Goal: Task Accomplishment & Management: Manage account settings

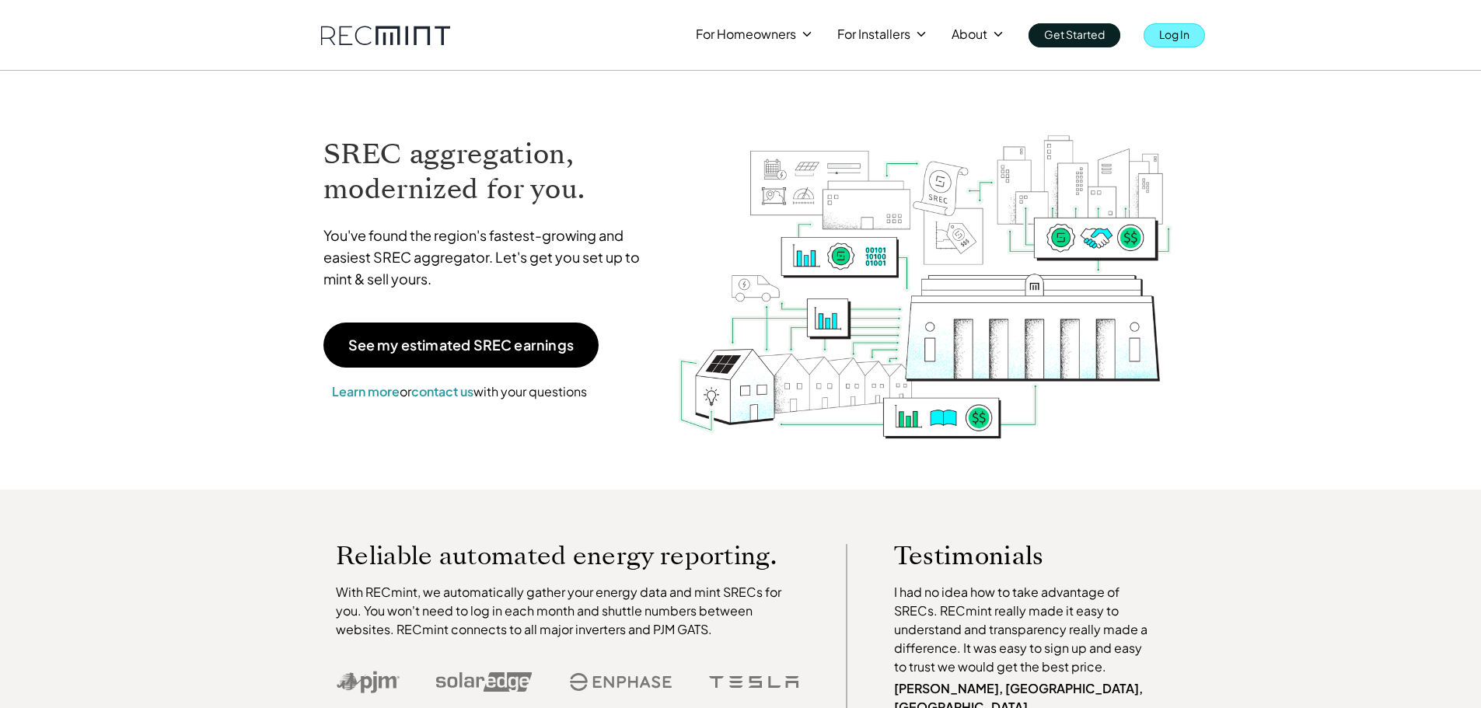
click at [1158, 35] on link "Log In" at bounding box center [1174, 35] width 61 height 24
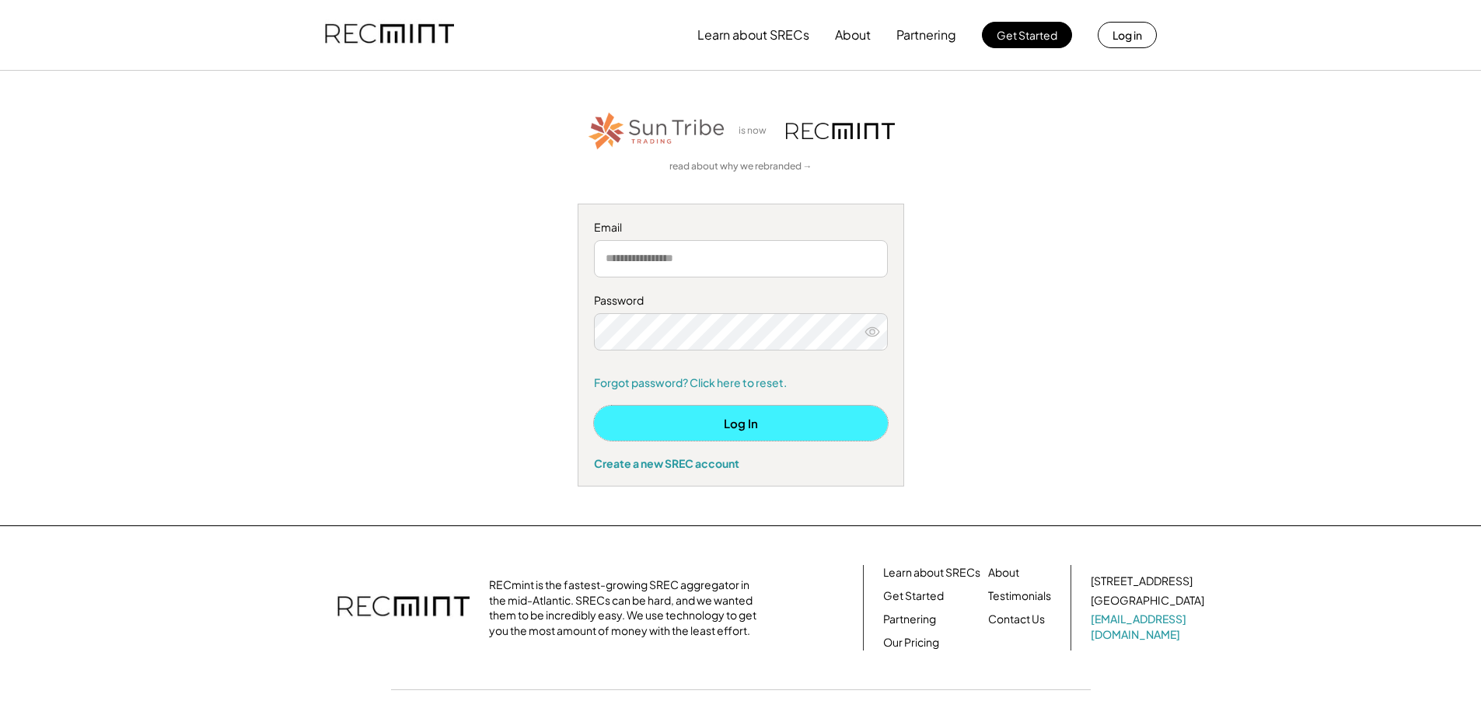
click at [705, 424] on button "Log In" at bounding box center [741, 423] width 294 height 35
click at [714, 264] on input "email" at bounding box center [741, 258] width 294 height 37
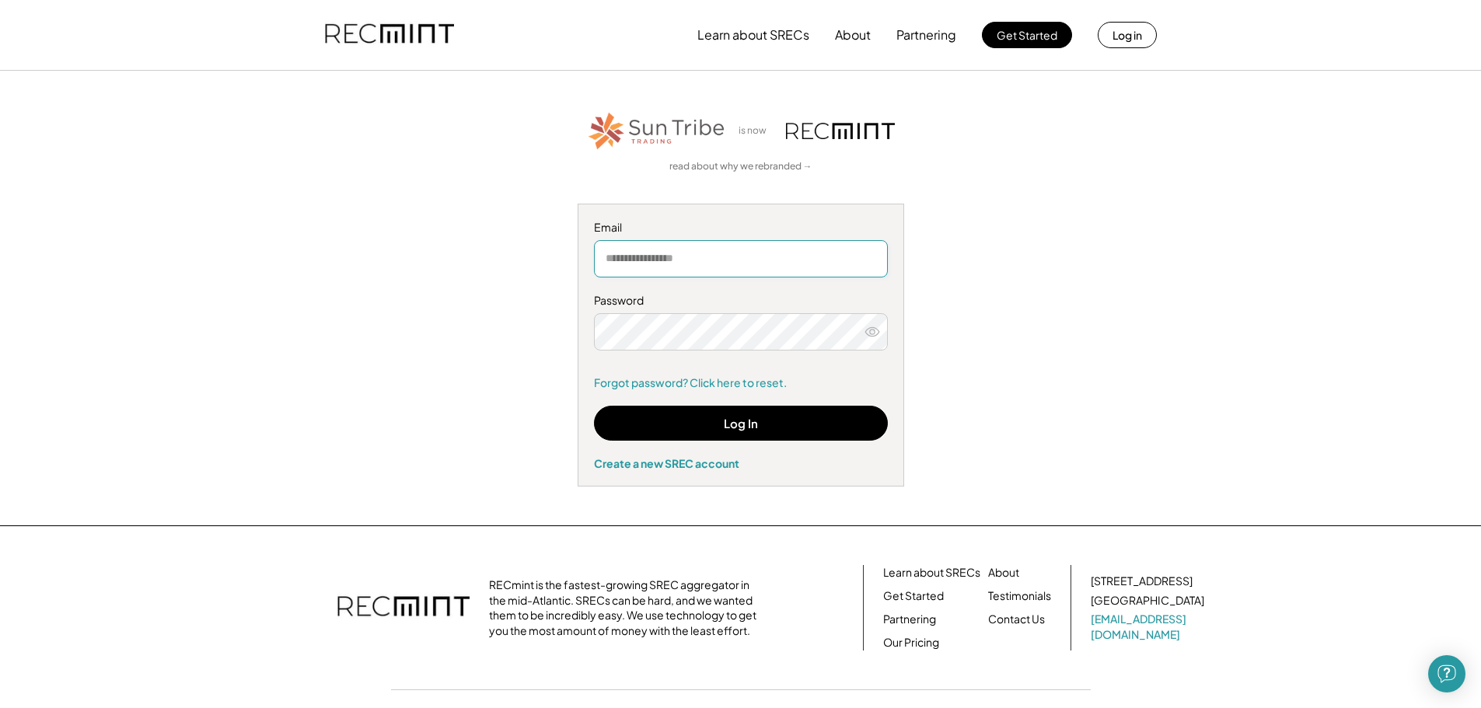
type input "**********"
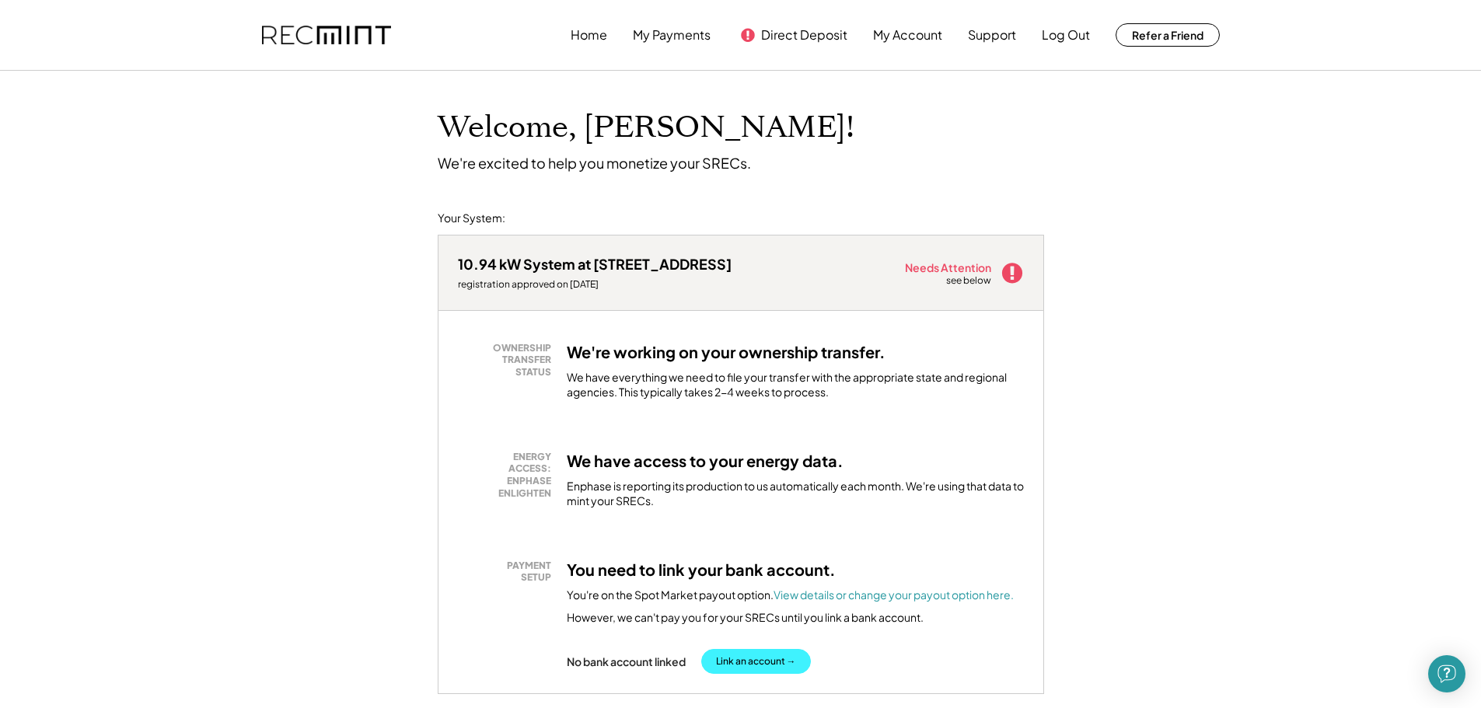
click at [748, 662] on button "Link an account →" at bounding box center [756, 661] width 110 height 25
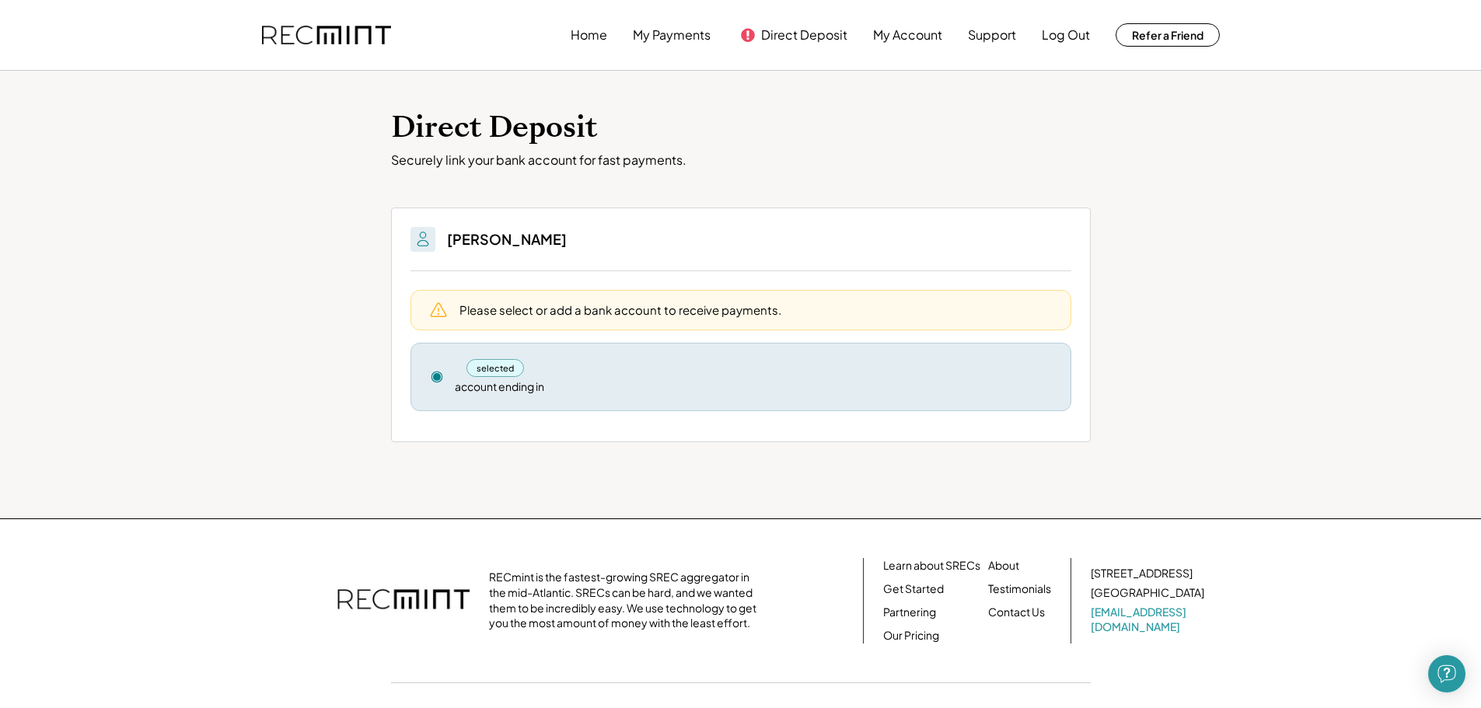
click at [503, 362] on div "selected" at bounding box center [495, 368] width 58 height 18
click at [439, 366] on div "selected account ending in Remove" at bounding box center [740, 377] width 661 height 68
click at [448, 383] on div "selected account ending in Remove" at bounding box center [740, 377] width 661 height 68
click at [583, 40] on button "Home" at bounding box center [589, 34] width 37 height 31
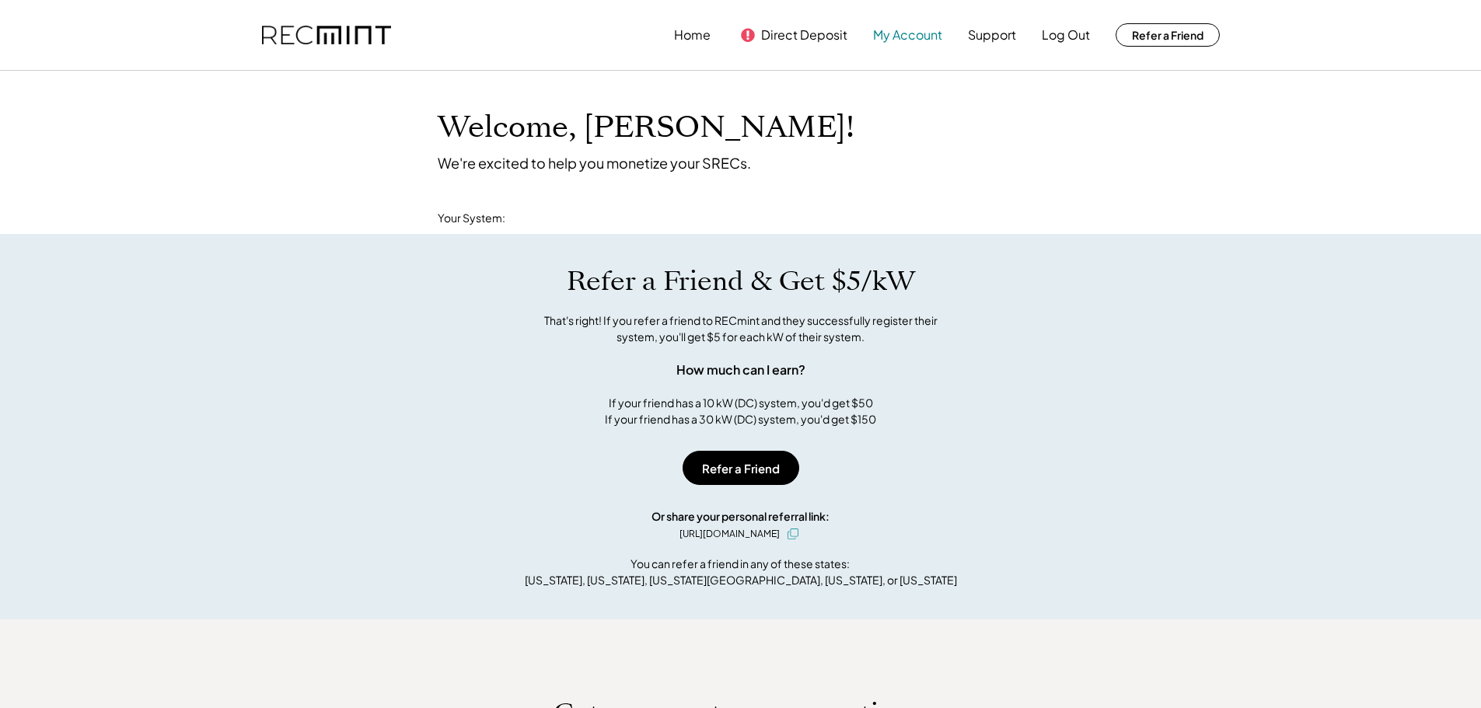
click at [911, 33] on button "My Account" at bounding box center [907, 34] width 69 height 31
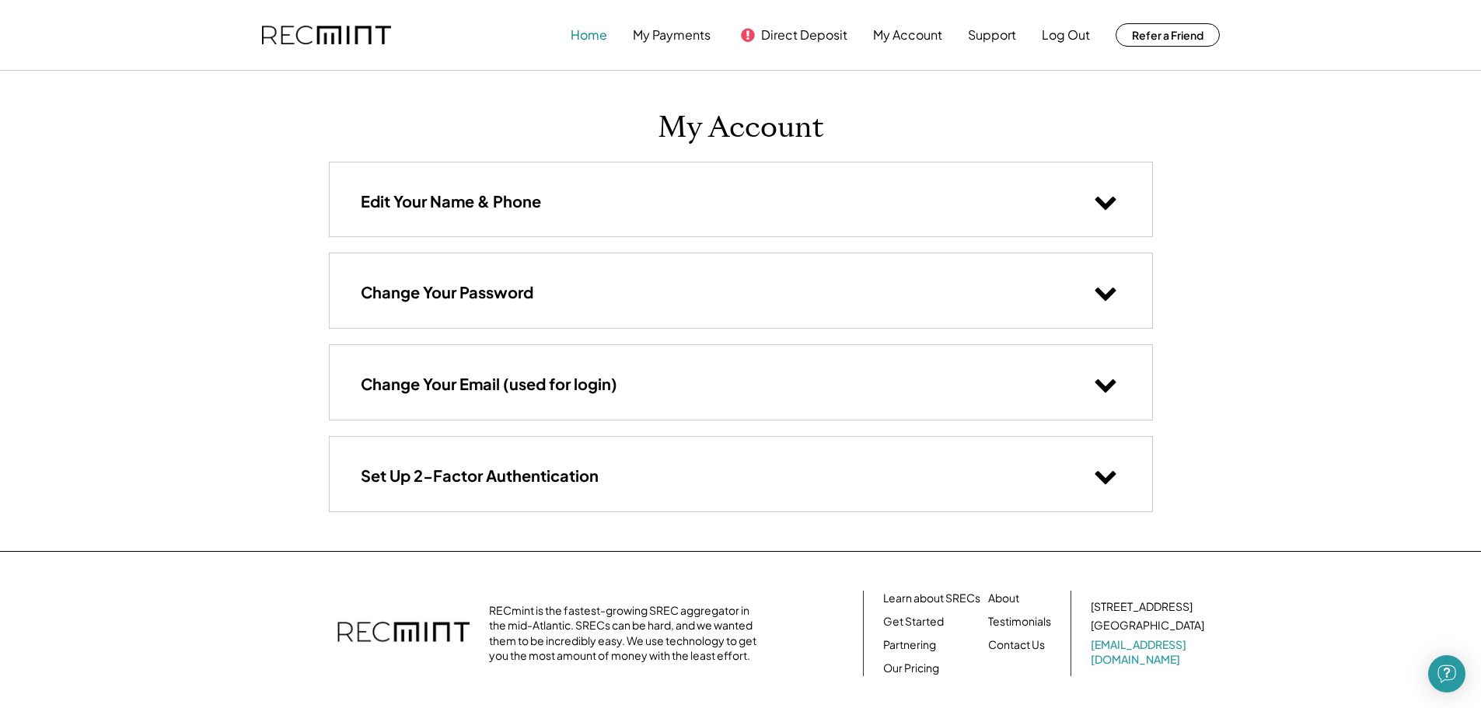
click at [585, 33] on button "Home" at bounding box center [589, 34] width 37 height 31
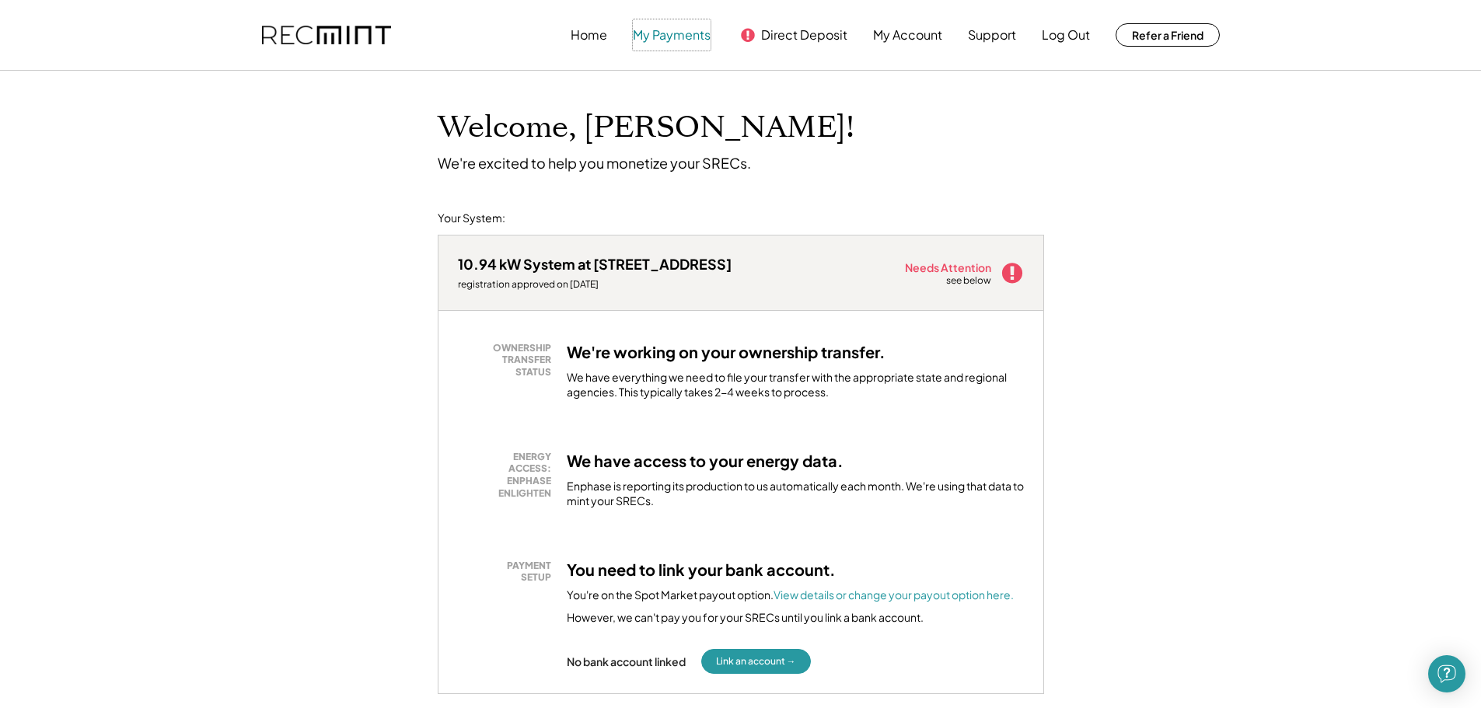
click at [675, 33] on button "My Payments" at bounding box center [672, 34] width 78 height 31
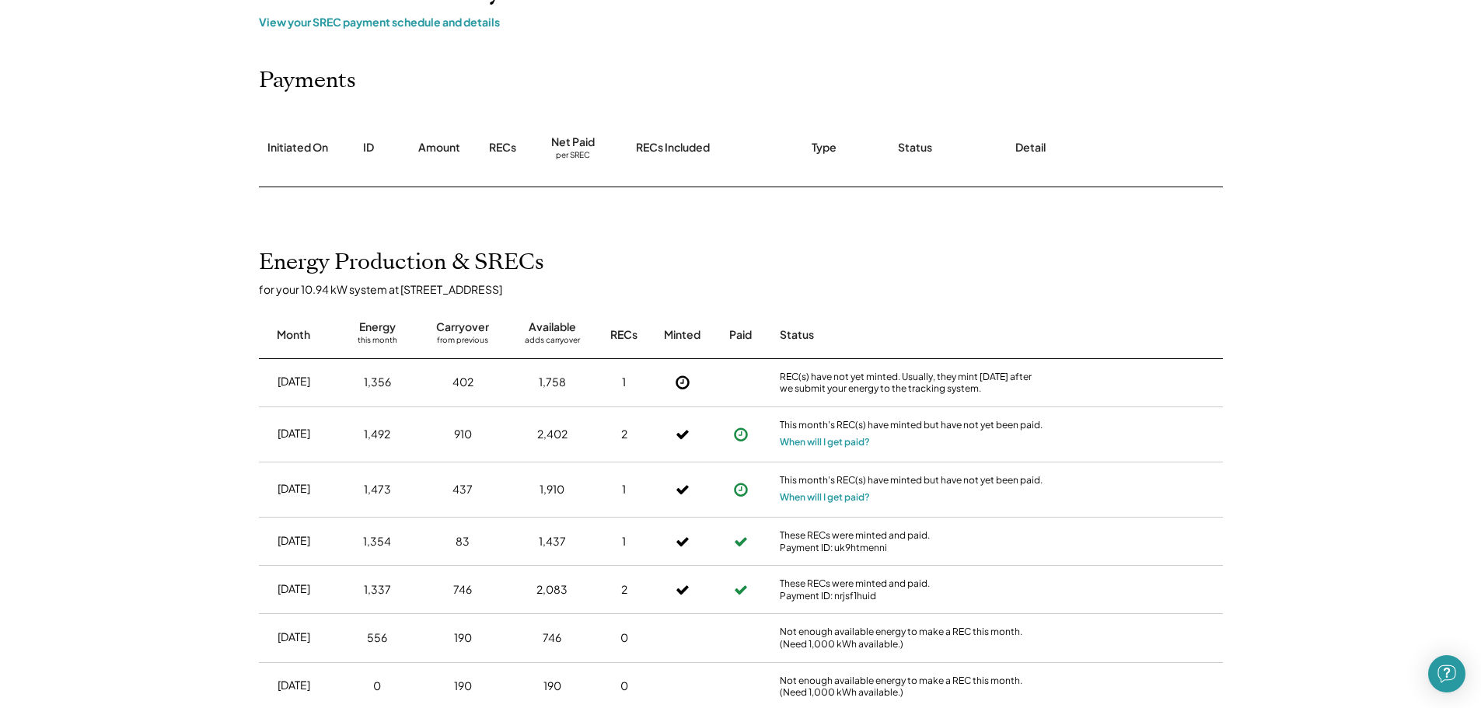
scroll to position [372, 0]
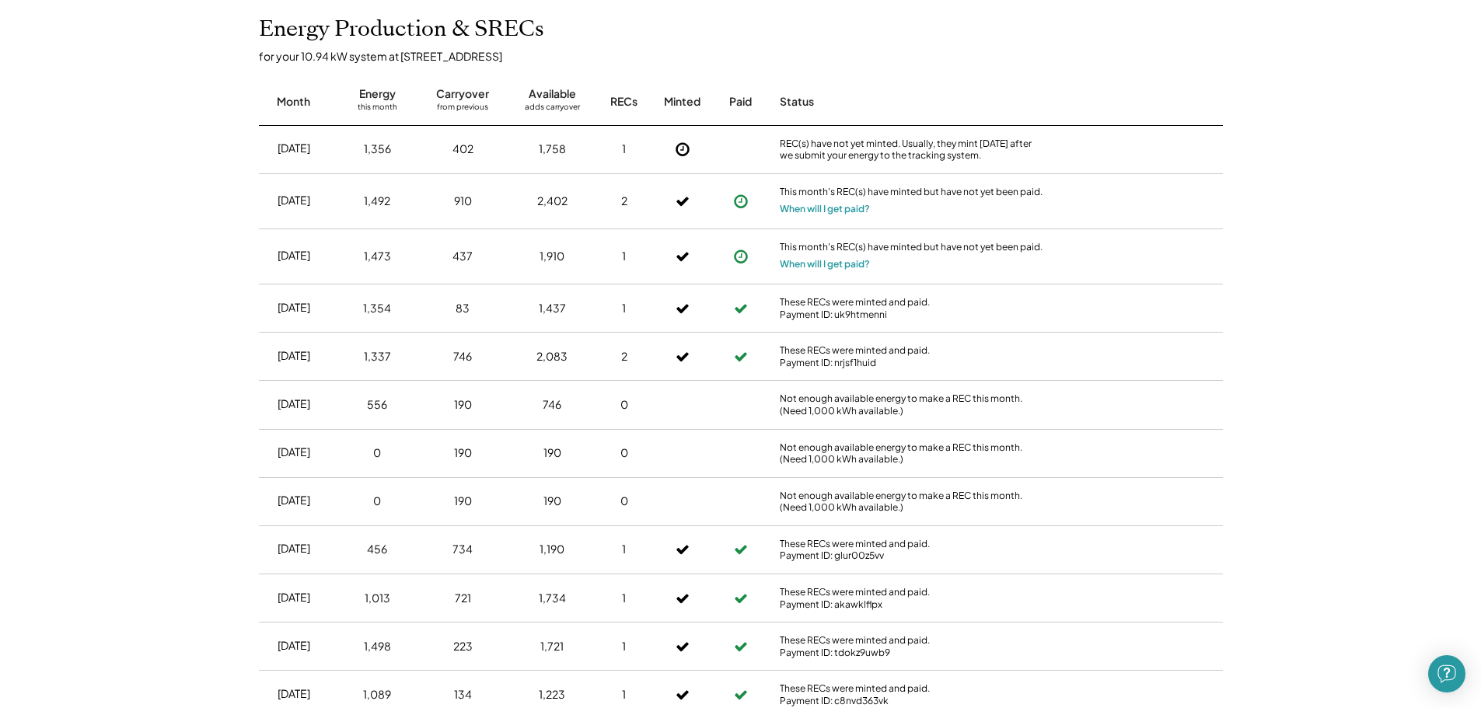
click at [858, 558] on div "These RECs were minted and paid. Payment ID: glur00z5vv" at bounding box center [912, 550] width 264 height 24
click at [695, 551] on div at bounding box center [682, 549] width 47 height 39
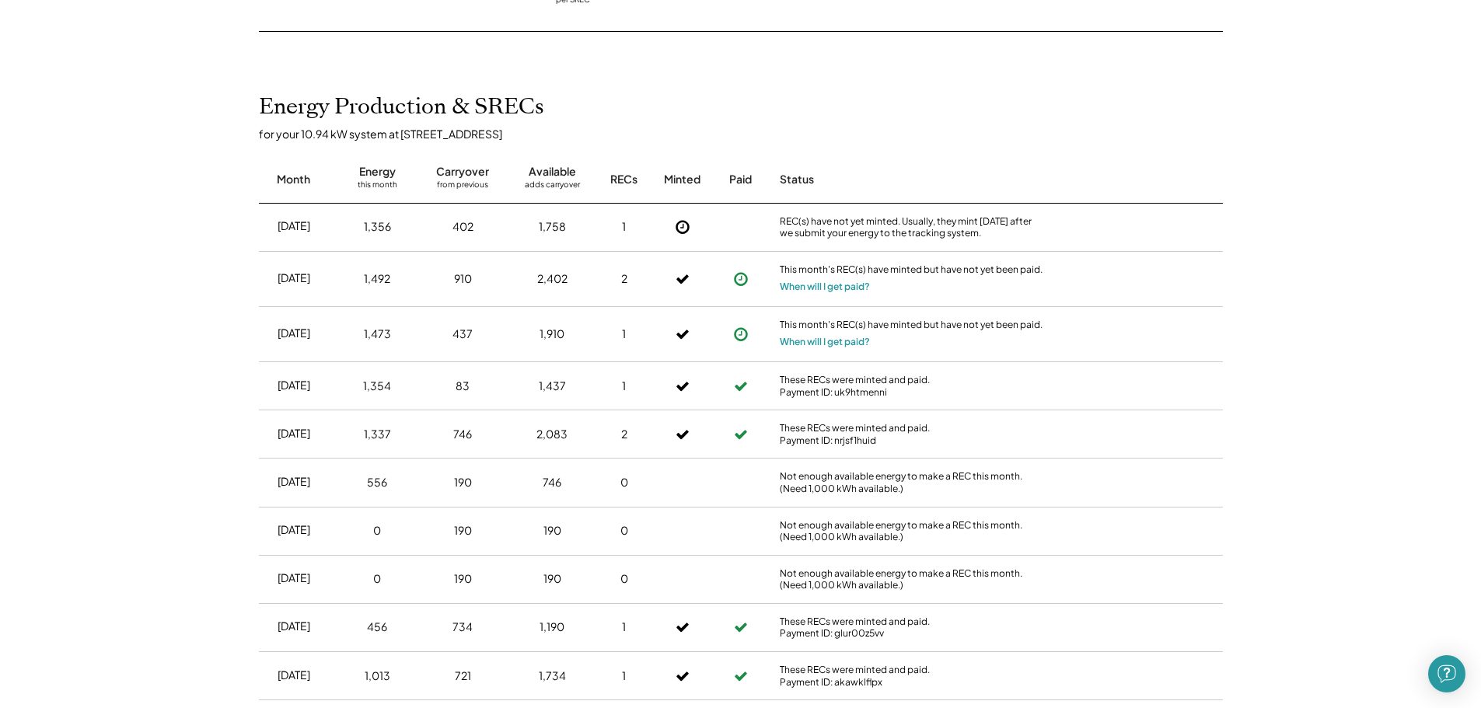
scroll to position [0, 0]
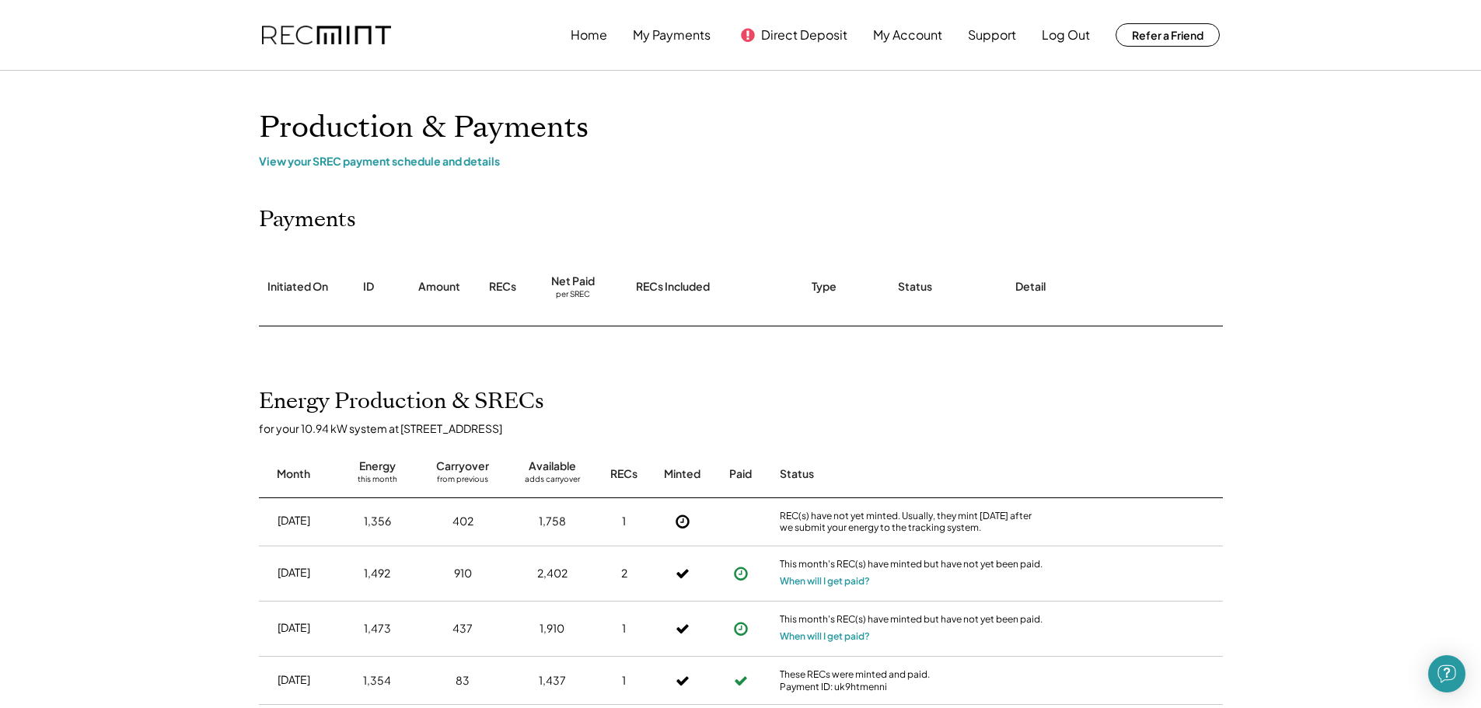
click at [825, 290] on div "Type" at bounding box center [824, 287] width 25 height 16
click at [901, 36] on button "My Account" at bounding box center [907, 34] width 69 height 31
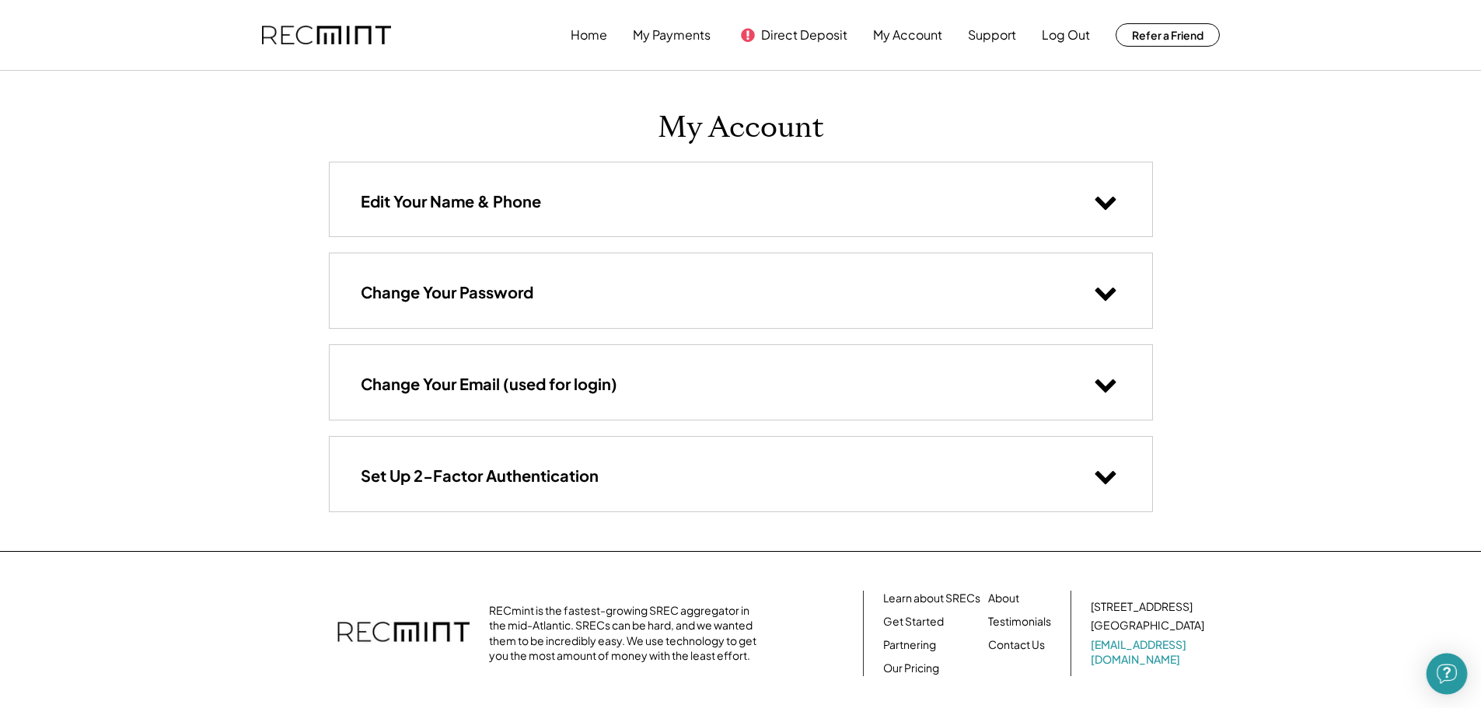
click at [1448, 676] on img "Open Intercom Messenger" at bounding box center [1447, 674] width 20 height 20
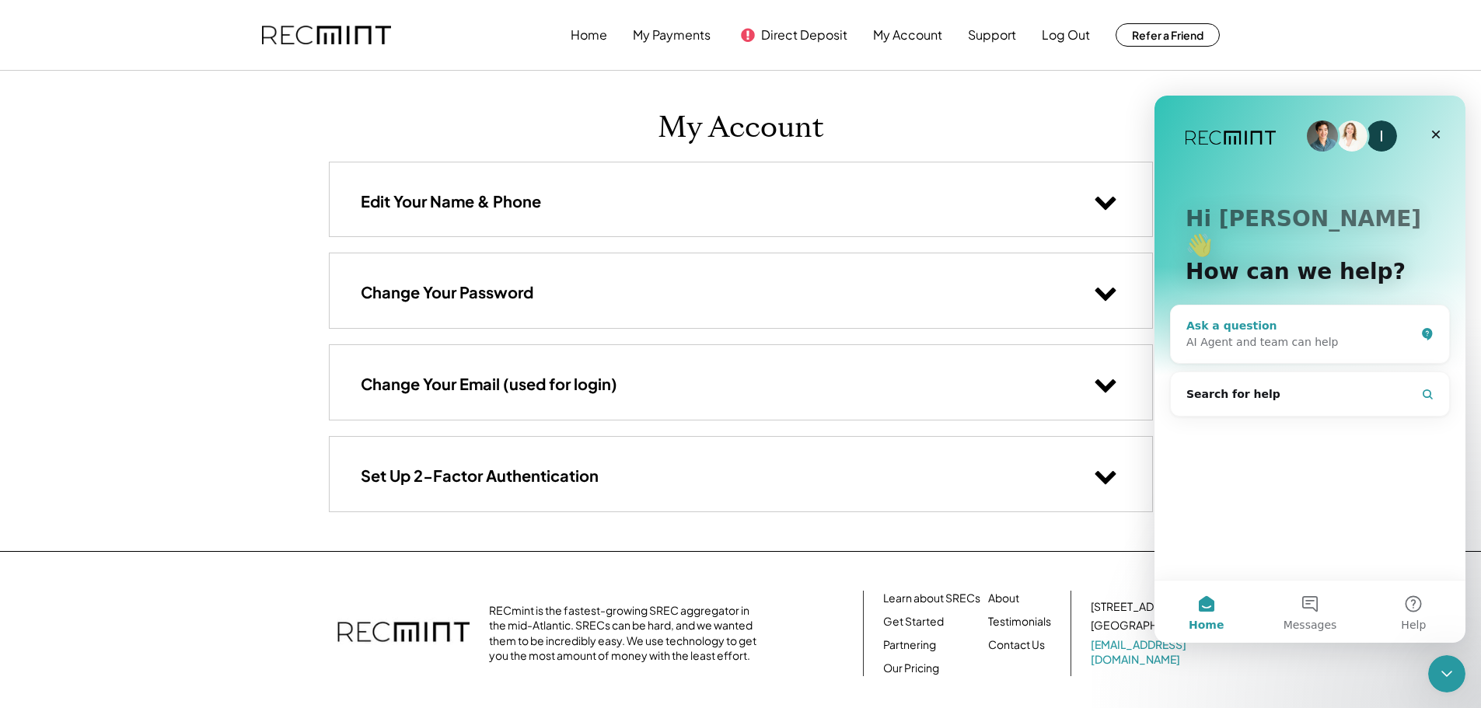
click at [1288, 334] on div "AI Agent and team can help" at bounding box center [1300, 342] width 229 height 16
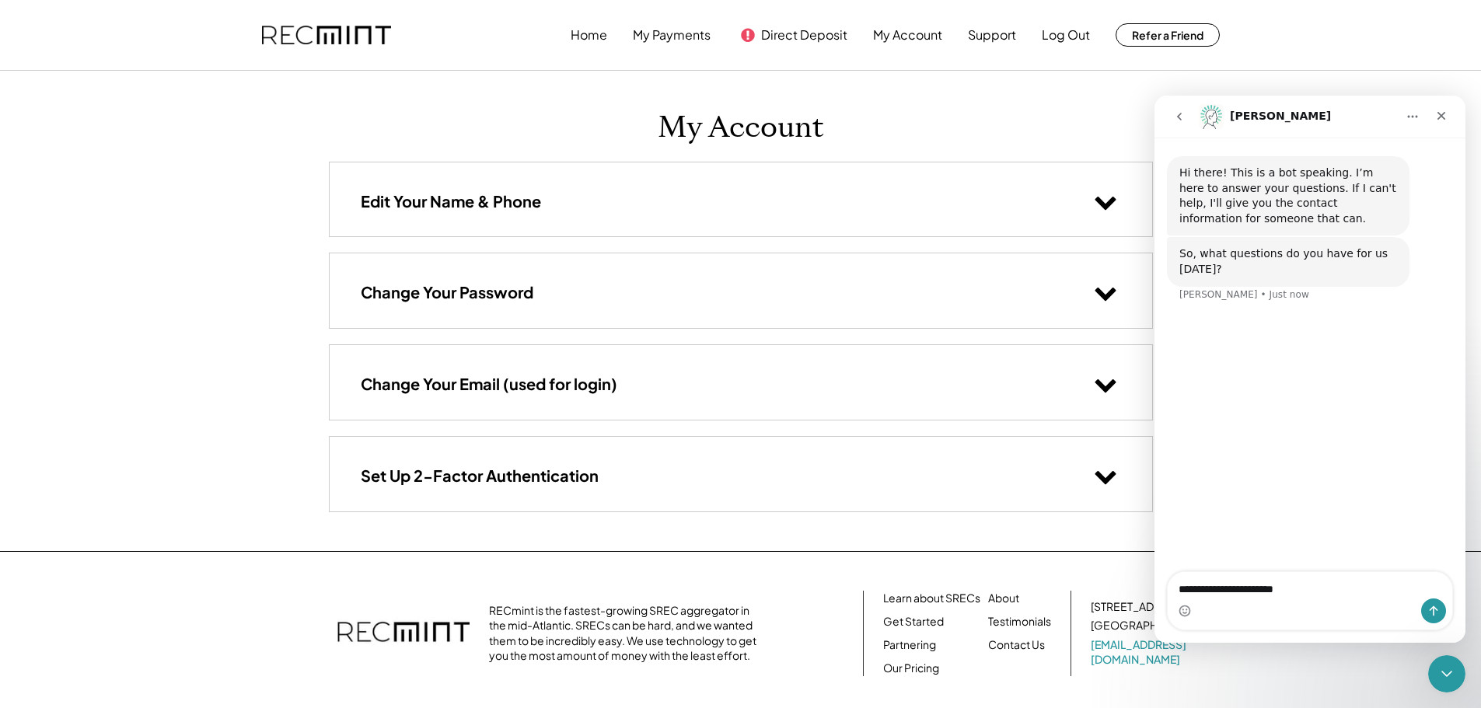
type textarea "**********"
click at [194, 309] on div "Home My Payments Direct Deposit My Account Support Log Out Refer a Friend My Ac…" at bounding box center [740, 403] width 1481 height 807
